Goal: Information Seeking & Learning: Check status

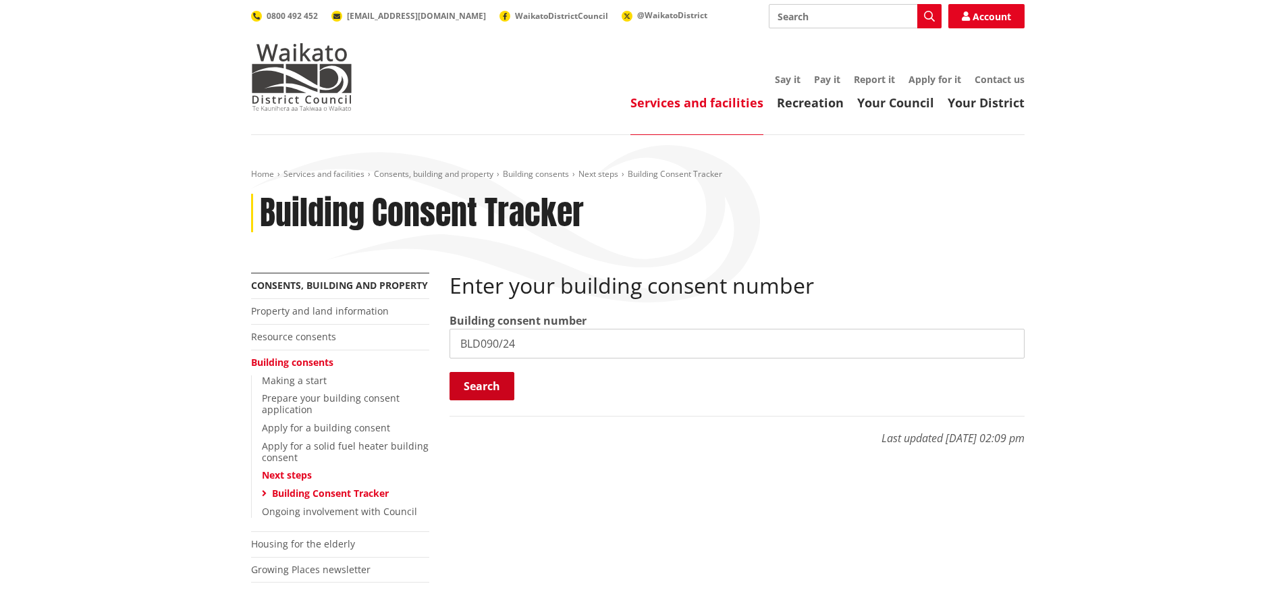
type input "BLD090/24"
click at [481, 392] on button "Search" at bounding box center [482, 386] width 65 height 28
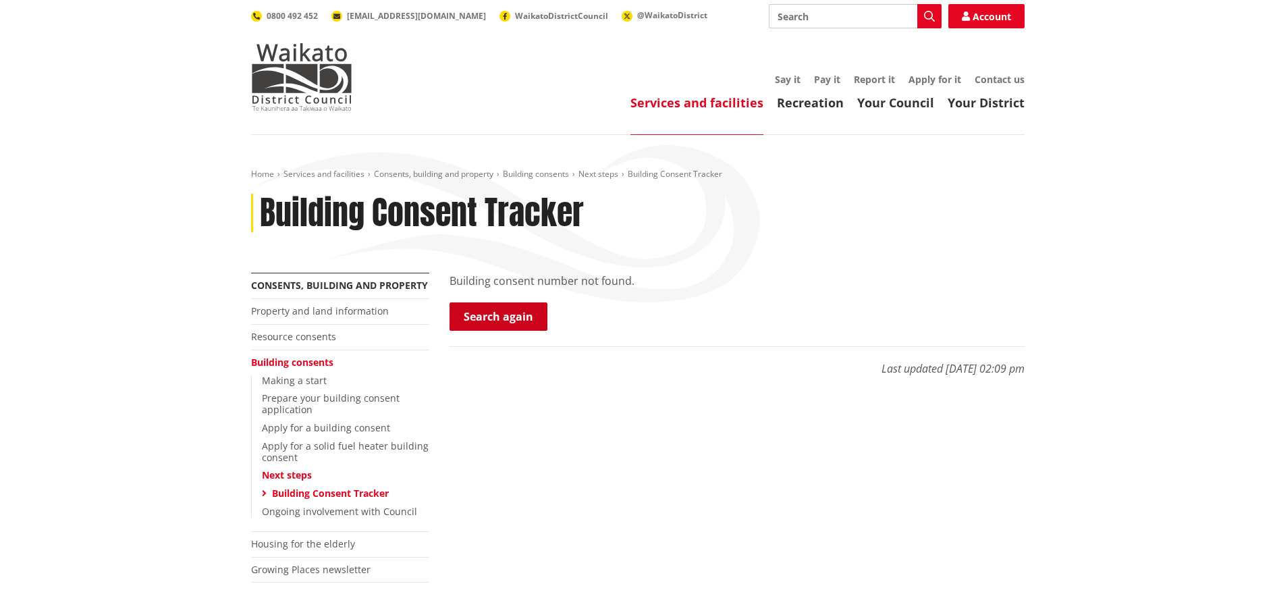
click at [509, 319] on link "Search again" at bounding box center [499, 316] width 98 height 28
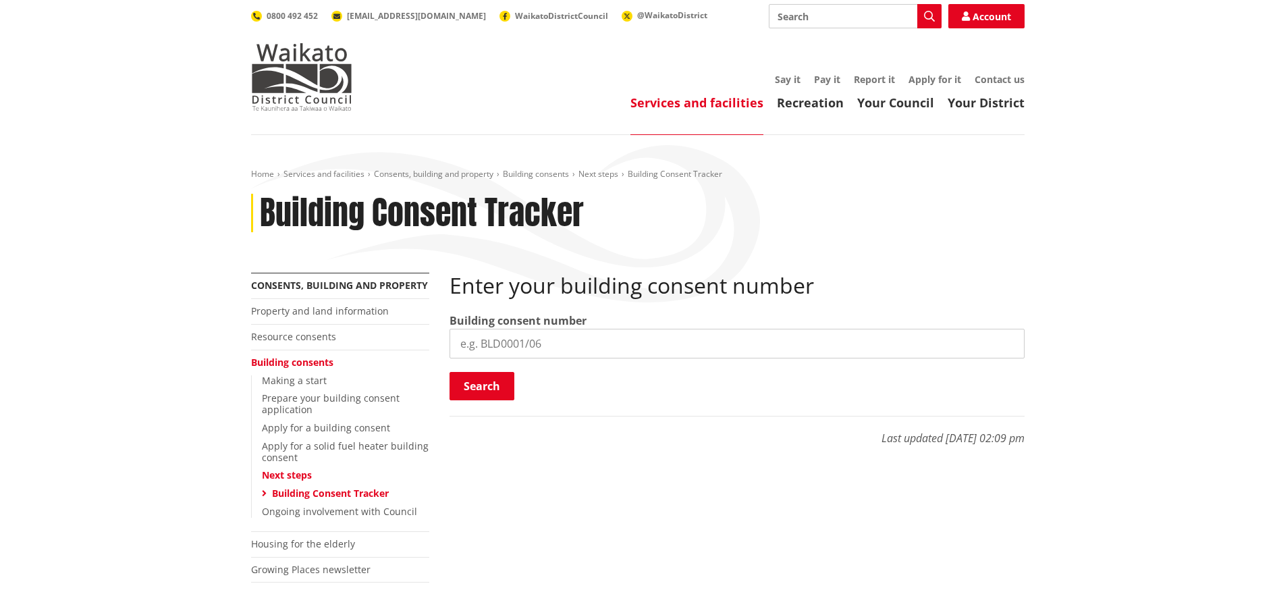
click at [551, 344] on input "search" at bounding box center [737, 344] width 575 height 30
type input "BLD0903/24"
click at [497, 387] on button "Search" at bounding box center [482, 386] width 65 height 28
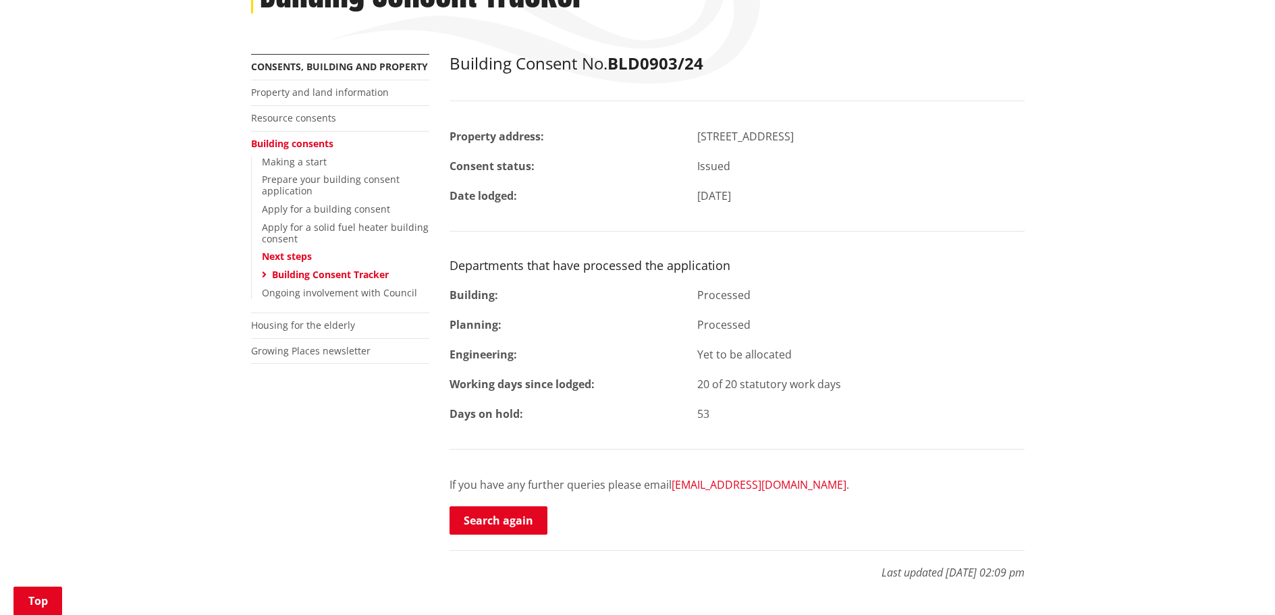
scroll to position [202, 0]
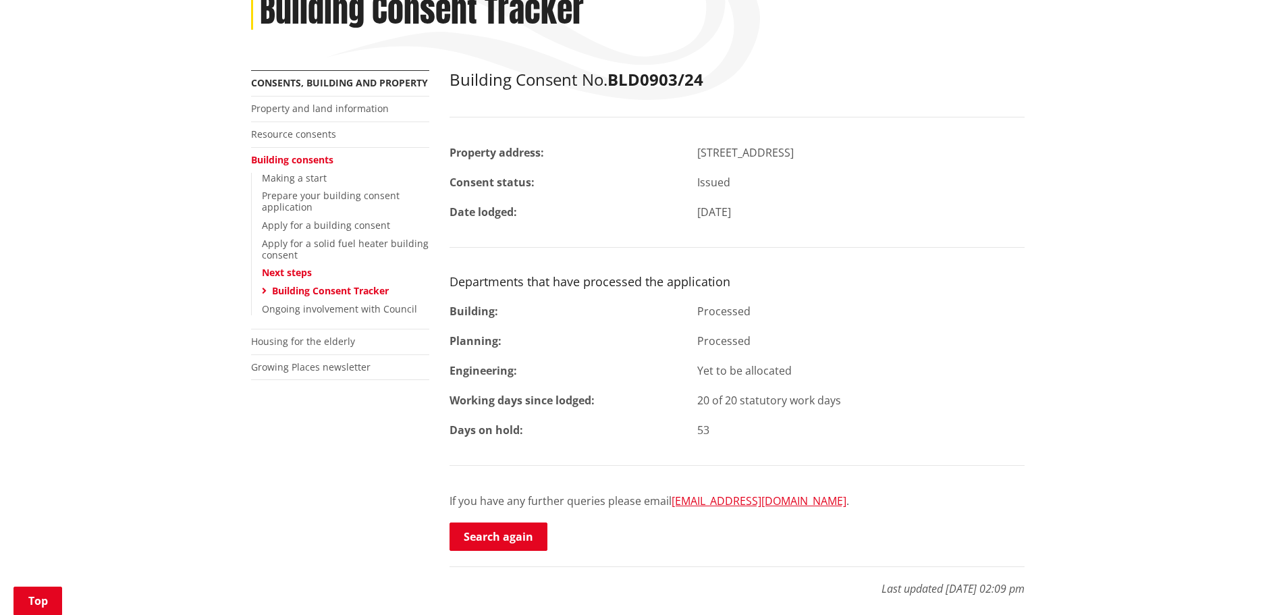
click at [774, 206] on div "[DATE]" at bounding box center [861, 212] width 348 height 16
